Goal: Information Seeking & Learning: Learn about a topic

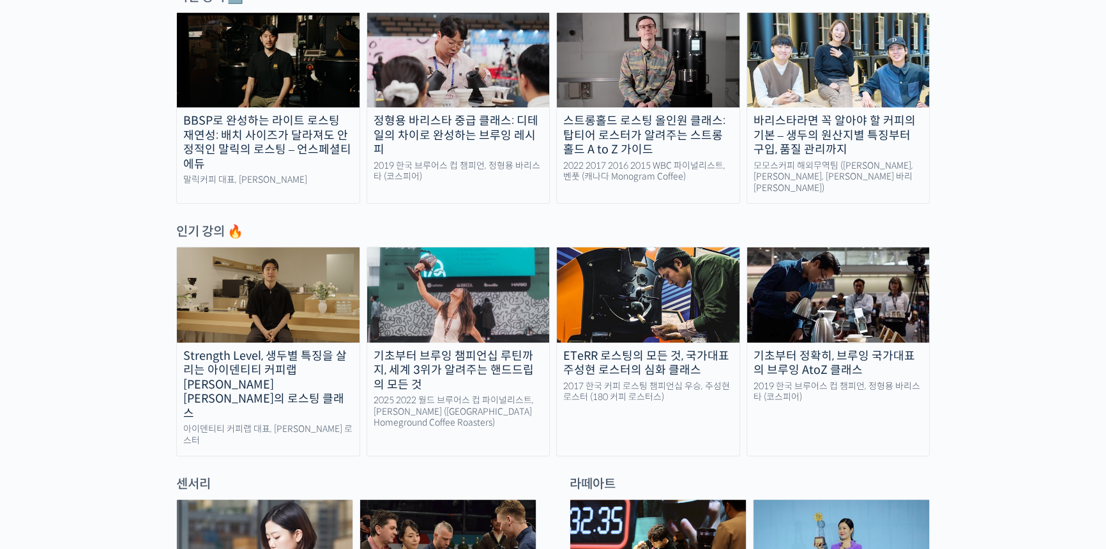
scroll to position [330, 0]
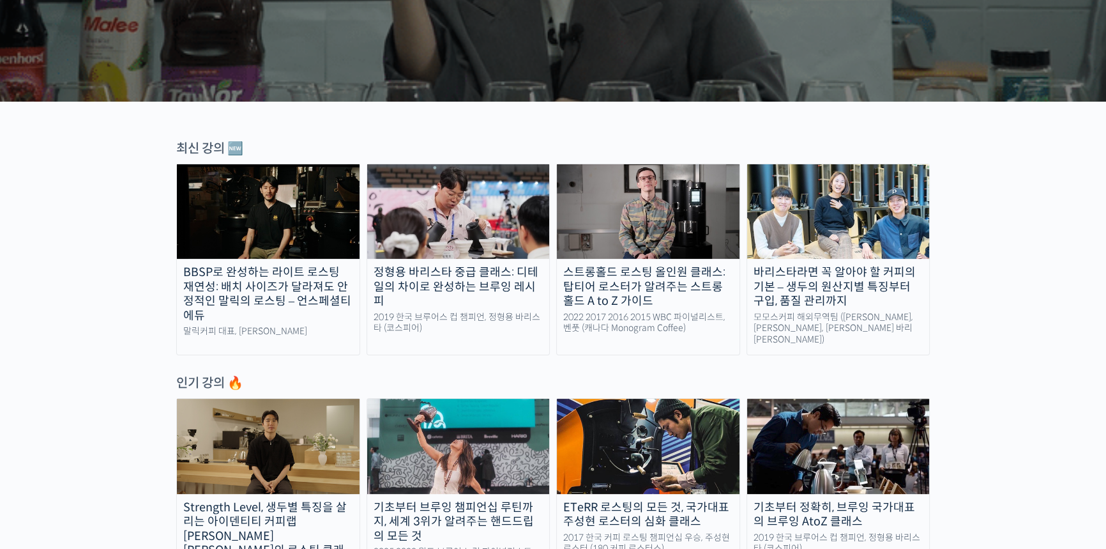
click at [656, 254] on img at bounding box center [648, 211] width 183 height 95
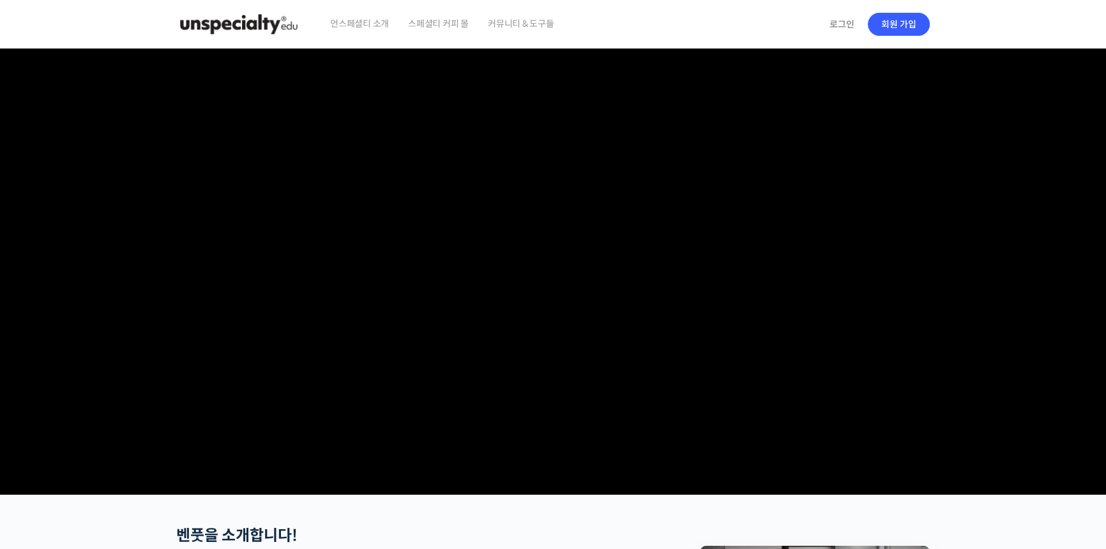
click at [255, 24] on img at bounding box center [238, 24] width 125 height 38
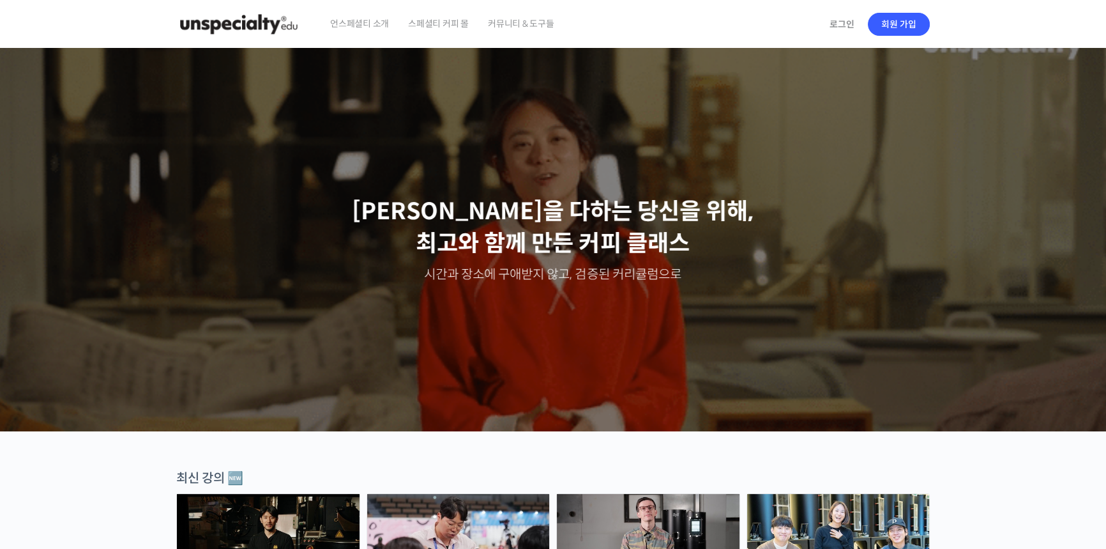
click at [372, 31] on span "언스페셜티 소개" at bounding box center [359, 23] width 59 height 49
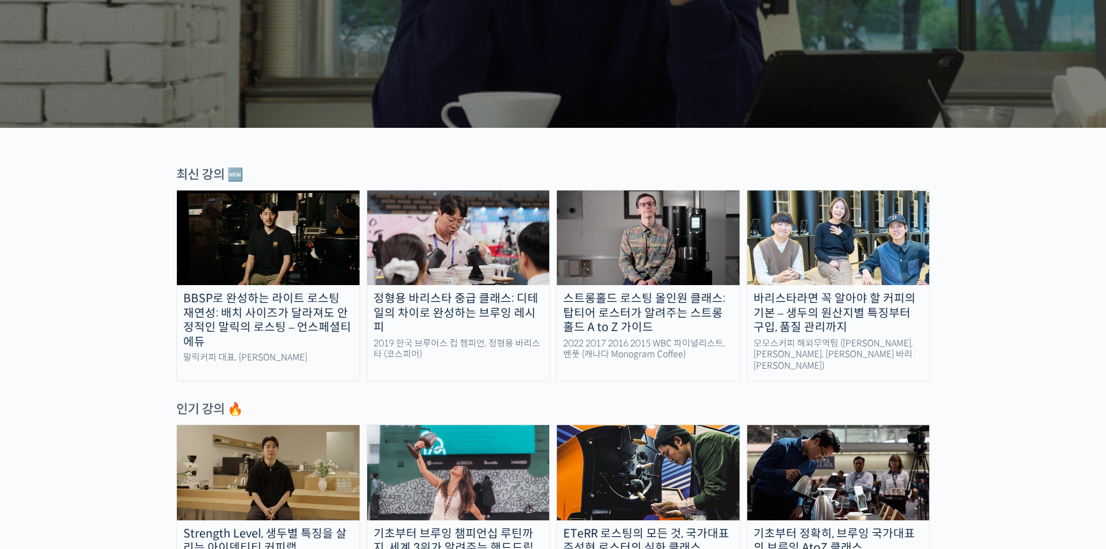
scroll to position [324, 0]
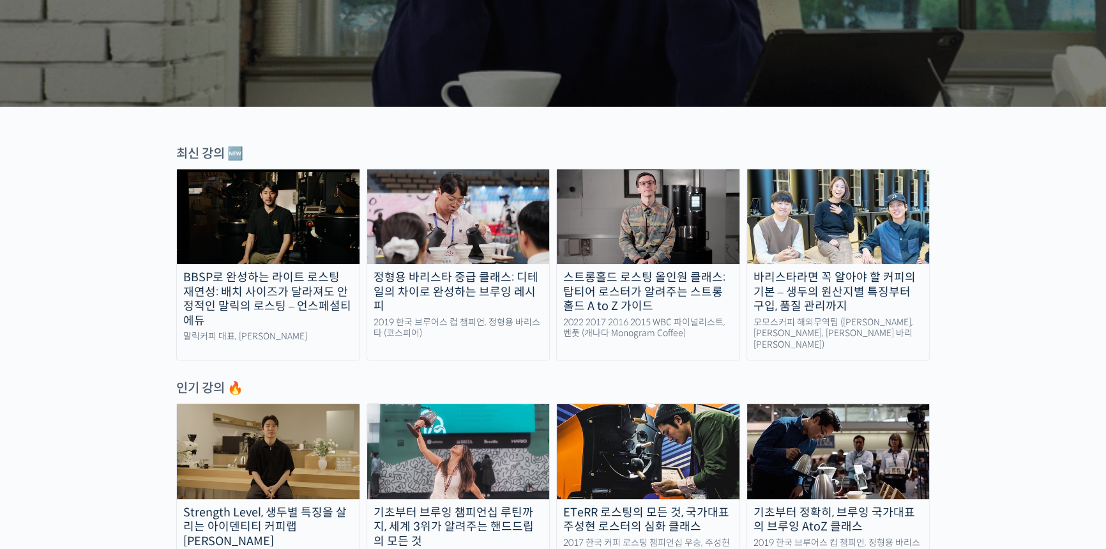
click at [662, 222] on img at bounding box center [648, 216] width 183 height 95
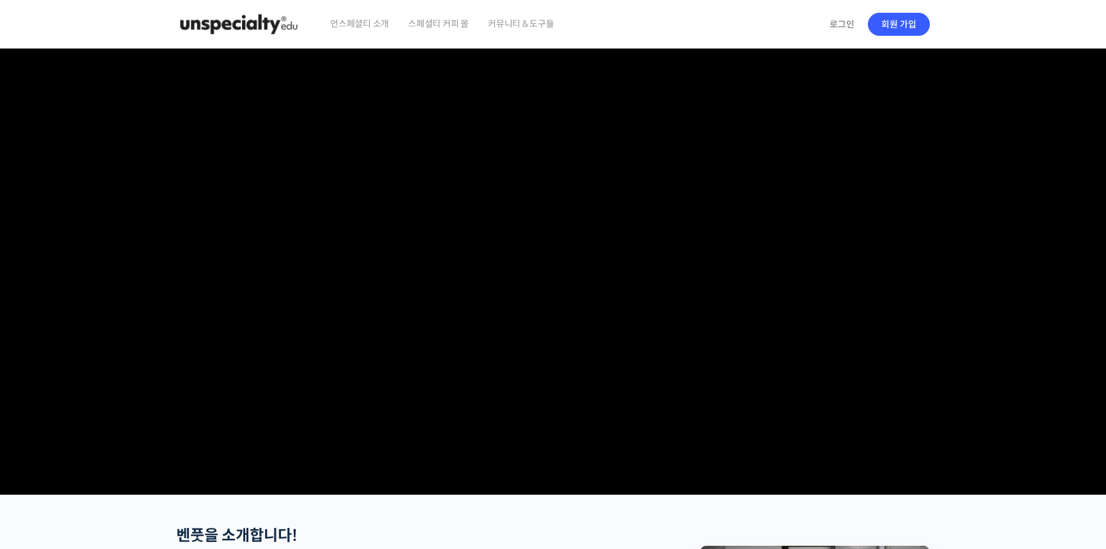
drag, startPoint x: 190, startPoint y: 100, endPoint x: 519, endPoint y: 100, distance: 328.9
click at [519, 100] on video at bounding box center [553, 269] width 754 height 441
drag, startPoint x: 195, startPoint y: 96, endPoint x: 579, endPoint y: 96, distance: 383.9
click at [579, 96] on video at bounding box center [553, 269] width 754 height 441
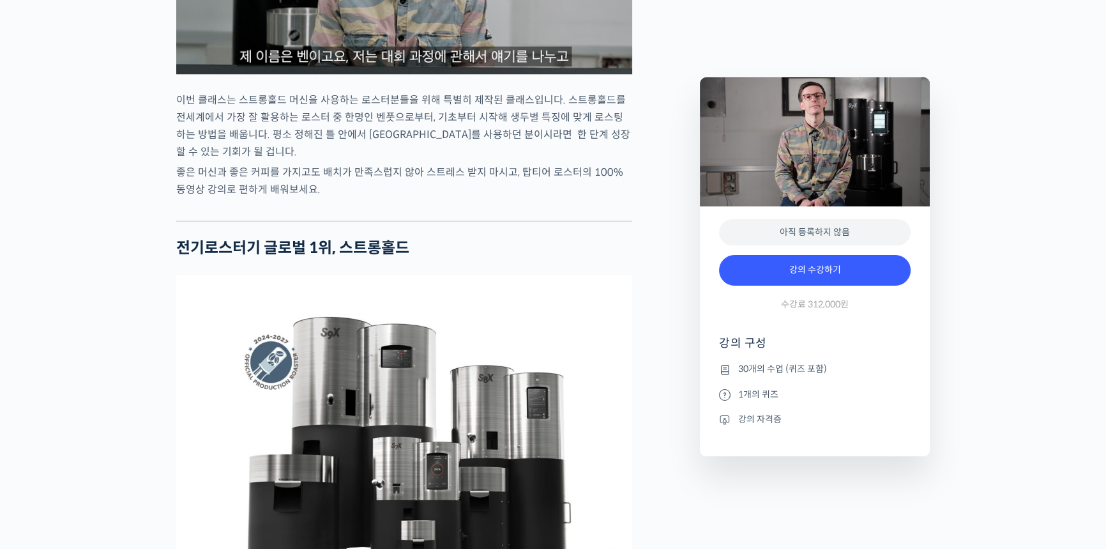
scroll to position [1543, 0]
